Goal: Information Seeking & Learning: Check status

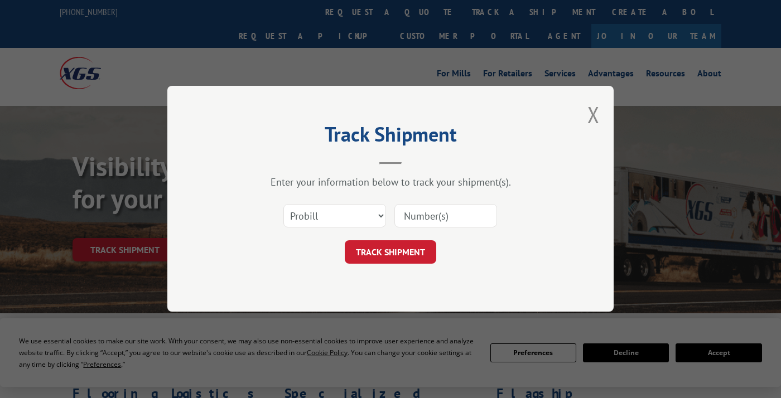
click at [410, 215] on input at bounding box center [445, 216] width 103 height 23
type input "17594552"
click at [381, 257] on button "TRACK SHIPMENT" at bounding box center [390, 252] width 91 height 23
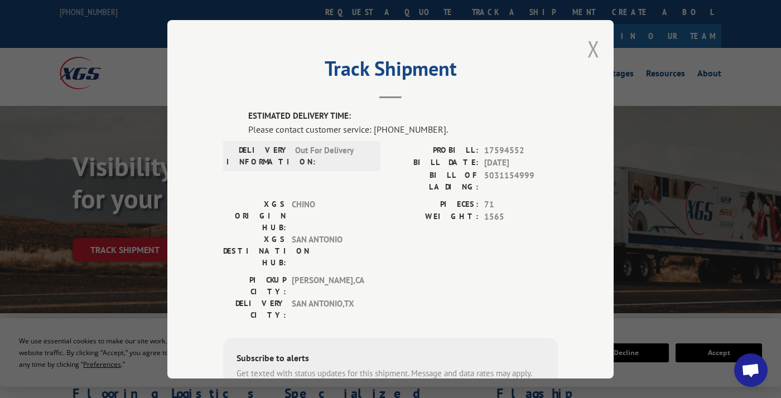
click at [588, 47] on button "Close modal" at bounding box center [593, 49] width 12 height 30
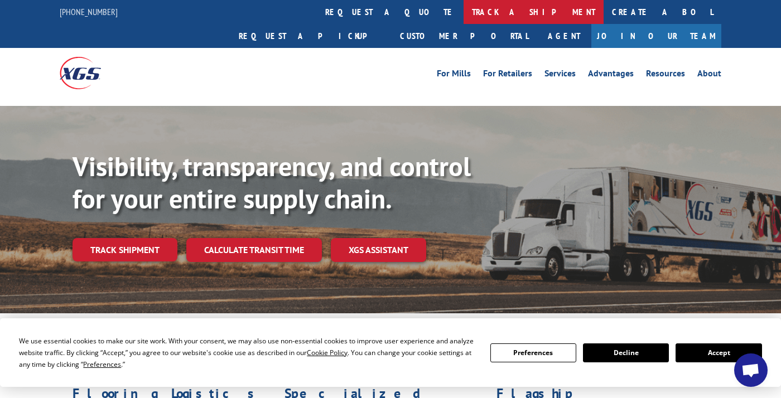
click at [464, 17] on link "track a shipment" at bounding box center [534, 12] width 140 height 24
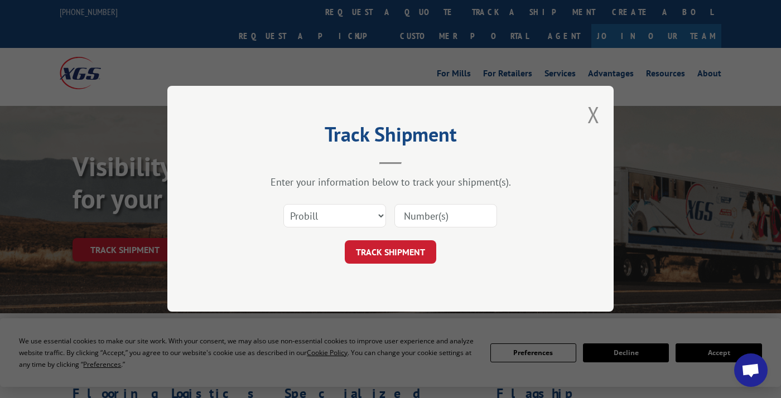
click at [416, 219] on input at bounding box center [445, 216] width 103 height 23
type input "17596229"
click at [361, 244] on button "TRACK SHIPMENT" at bounding box center [390, 252] width 91 height 23
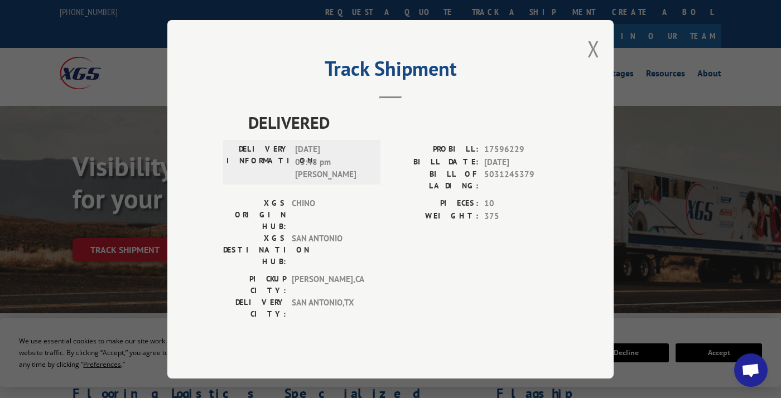
click at [597, 64] on button "Close modal" at bounding box center [593, 49] width 12 height 30
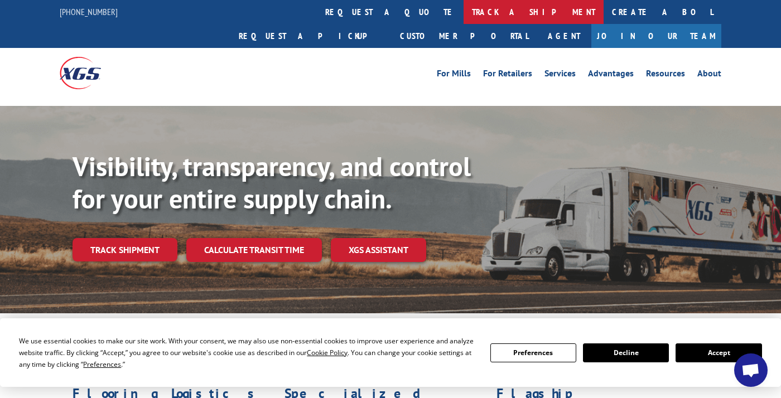
click at [464, 8] on link "track a shipment" at bounding box center [534, 12] width 140 height 24
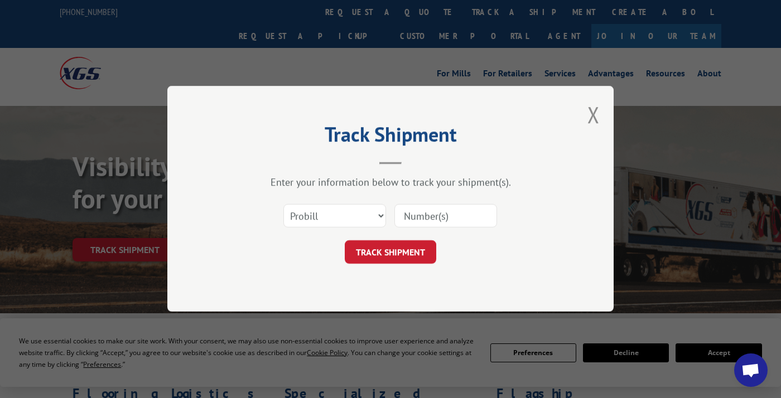
click at [421, 219] on input at bounding box center [445, 216] width 103 height 23
type input "17603133"
click at [393, 251] on button "TRACK SHIPMENT" at bounding box center [390, 252] width 91 height 23
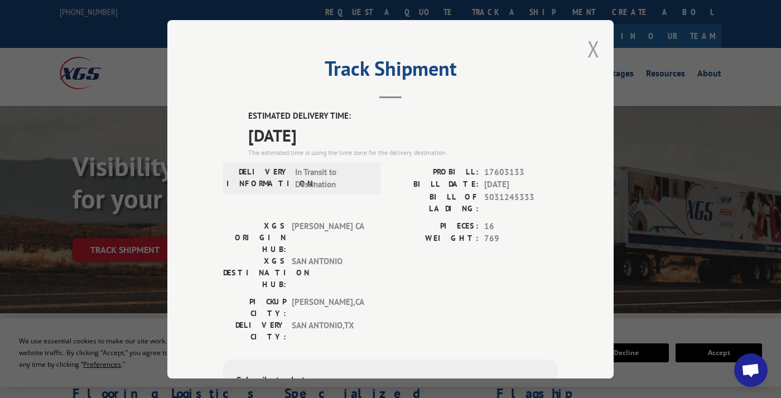
click at [587, 51] on button "Close modal" at bounding box center [593, 49] width 12 height 30
